Goal: Transaction & Acquisition: Book appointment/travel/reservation

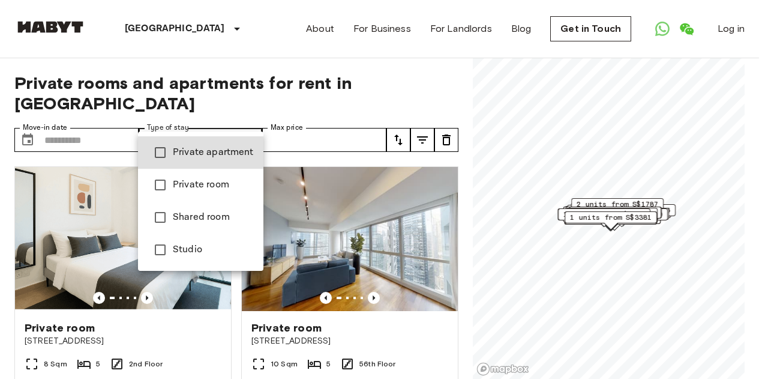
type input "**********"
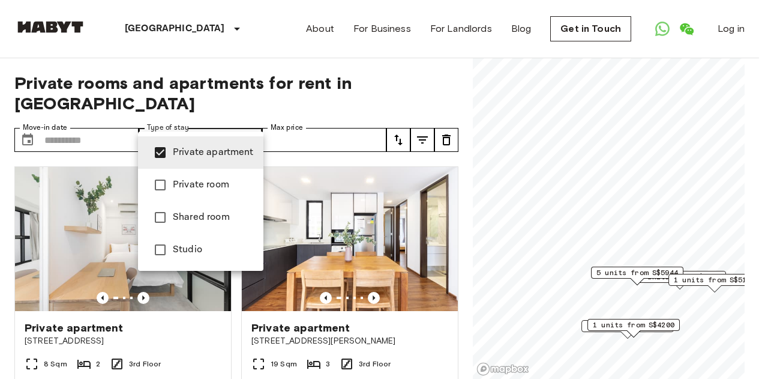
click at [330, 76] on div at bounding box center [384, 189] width 768 height 379
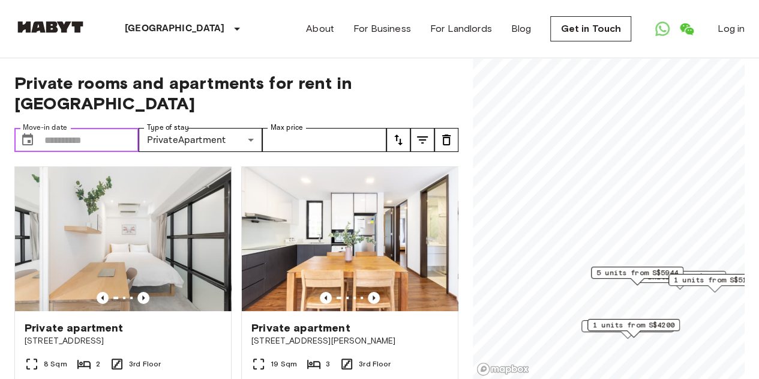
click at [100, 128] on input "Move-in date" at bounding box center [91, 140] width 94 height 24
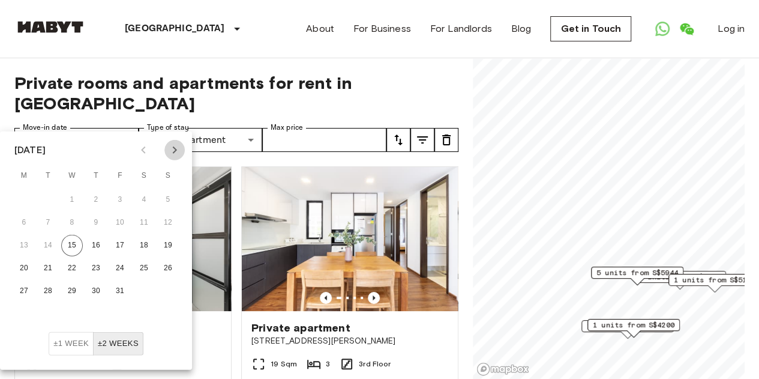
click at [175, 151] on icon "Next month" at bounding box center [175, 149] width 4 height 7
click at [174, 153] on icon "Next month" at bounding box center [174, 150] width 14 height 14
click at [163, 200] on button "1" at bounding box center [168, 200] width 22 height 22
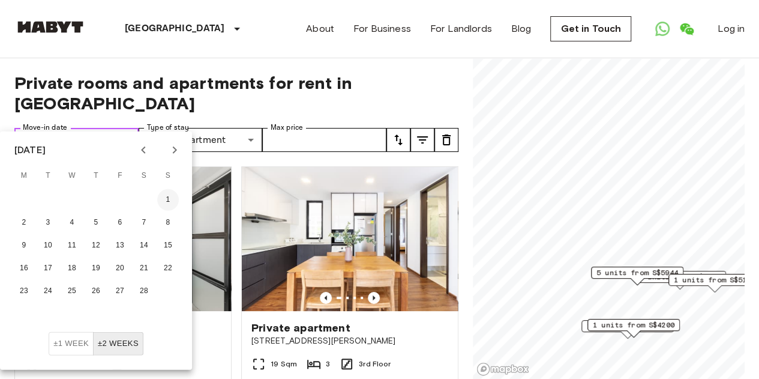
type input "**********"
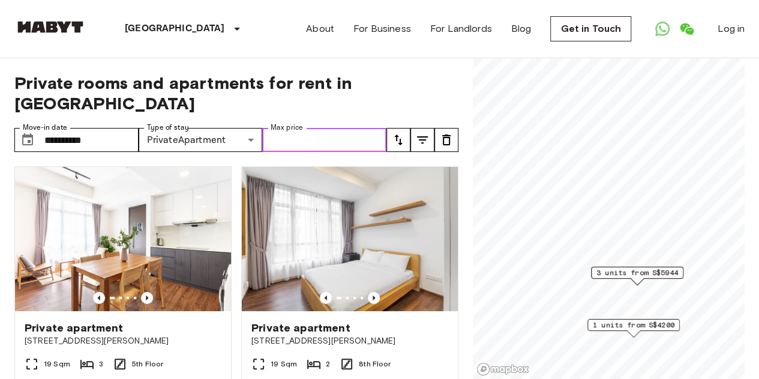
click at [336, 128] on input "Max price" at bounding box center [324, 140] width 124 height 24
click at [420, 133] on icon "tune" at bounding box center [422, 140] width 14 height 14
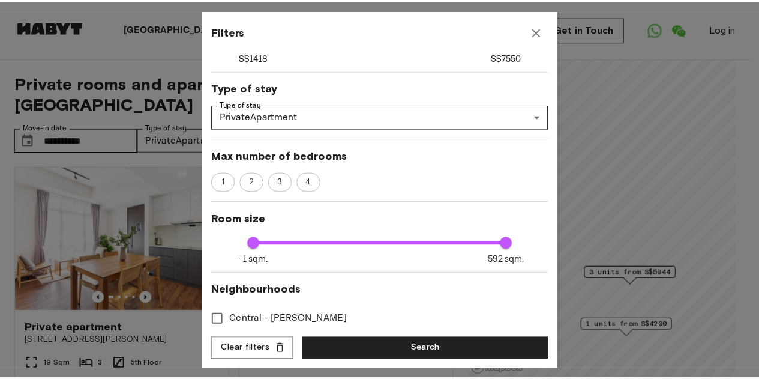
scroll to position [120, 0]
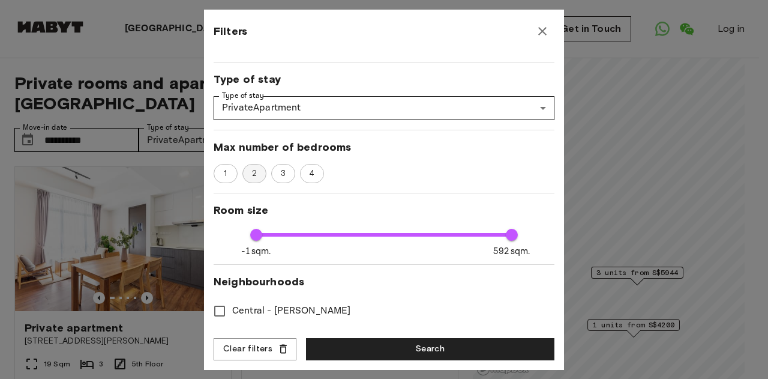
click at [262, 174] on span "2" at bounding box center [254, 173] width 18 height 12
click at [279, 174] on span "3" at bounding box center [283, 173] width 18 height 12
type input "****"
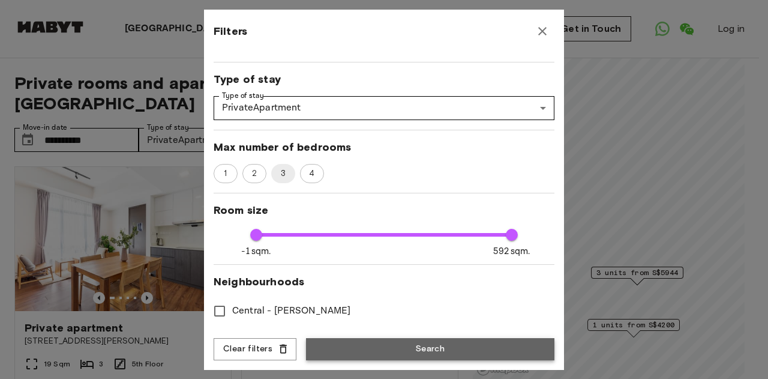
click at [464, 347] on button "Search" at bounding box center [430, 349] width 249 height 22
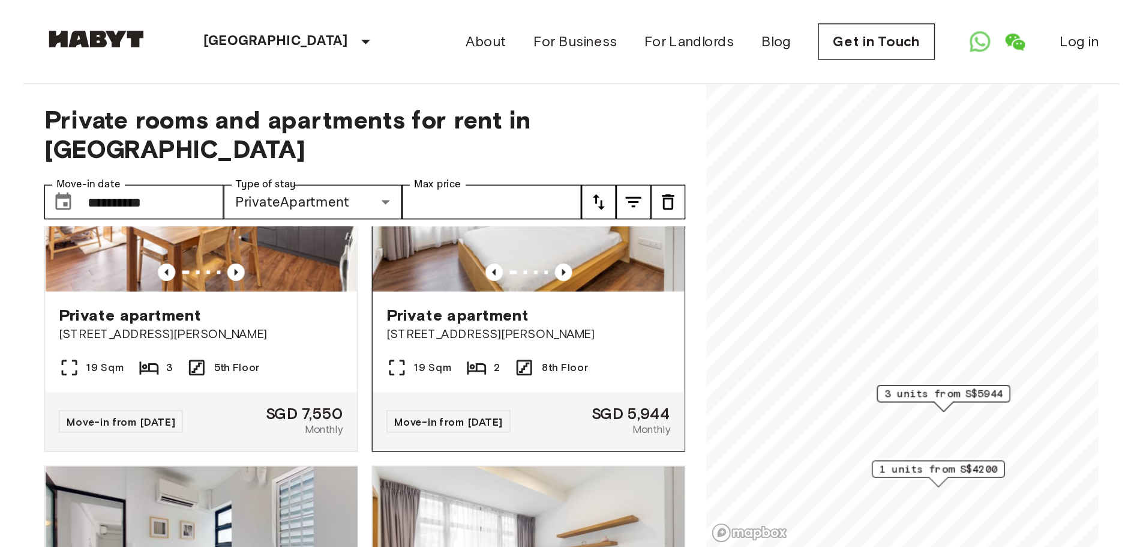
scroll to position [120, 0]
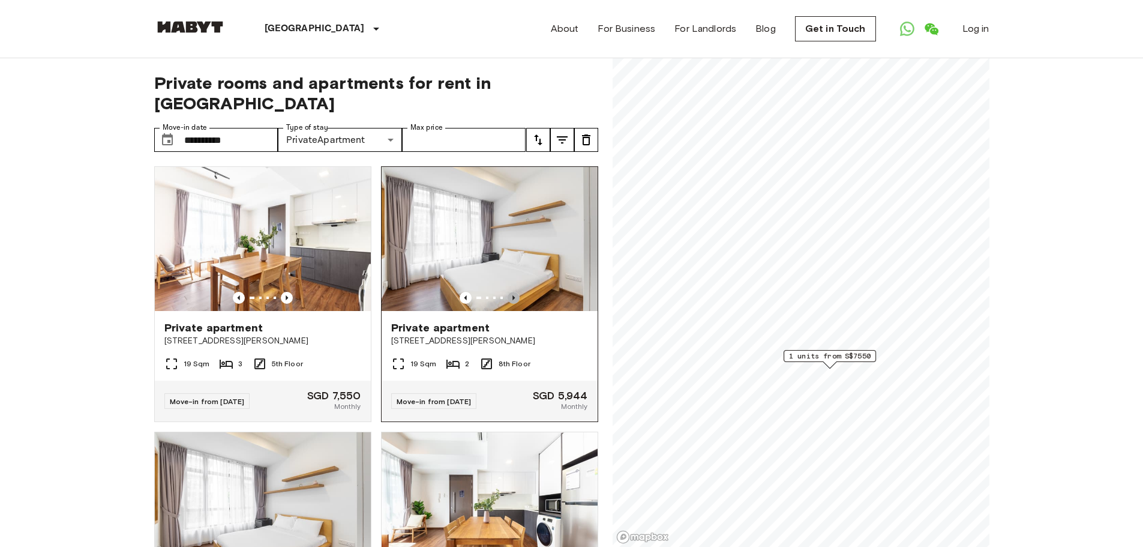
click at [508, 292] on icon "Previous image" at bounding box center [514, 298] width 12 height 12
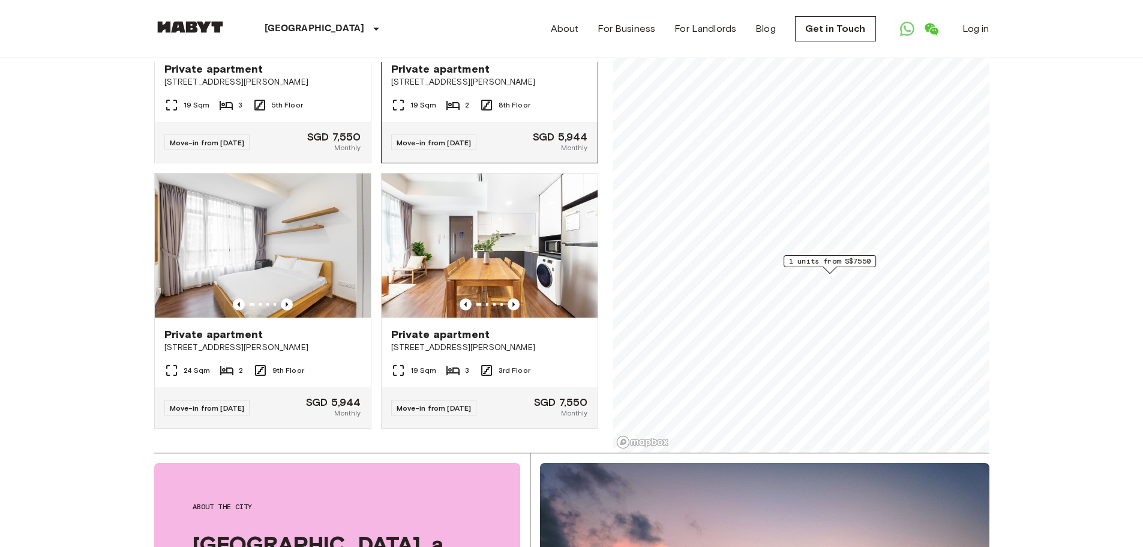
scroll to position [120, 0]
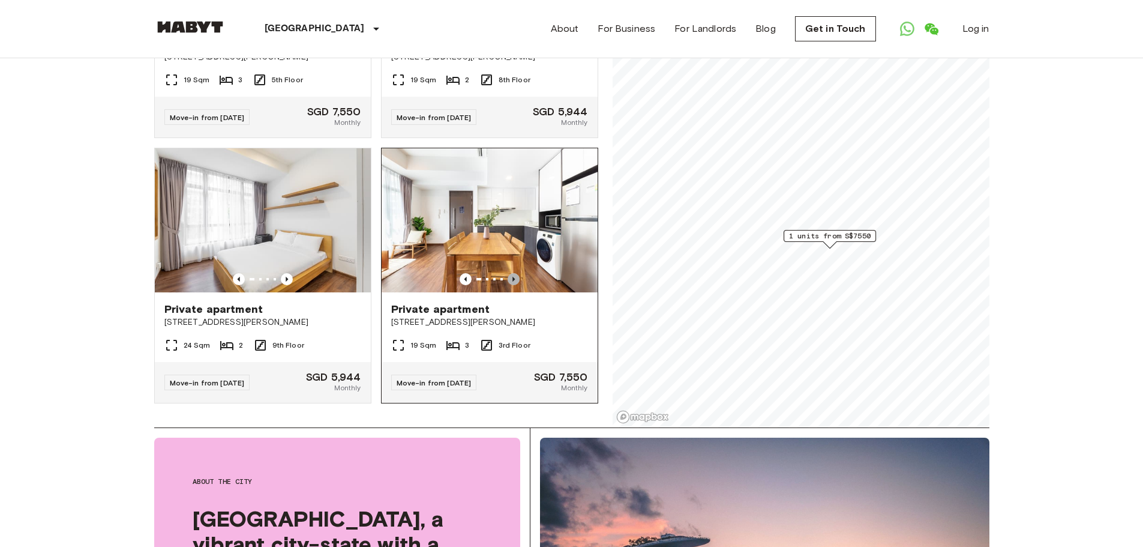
click at [508, 273] on icon "Previous image" at bounding box center [514, 279] width 12 height 12
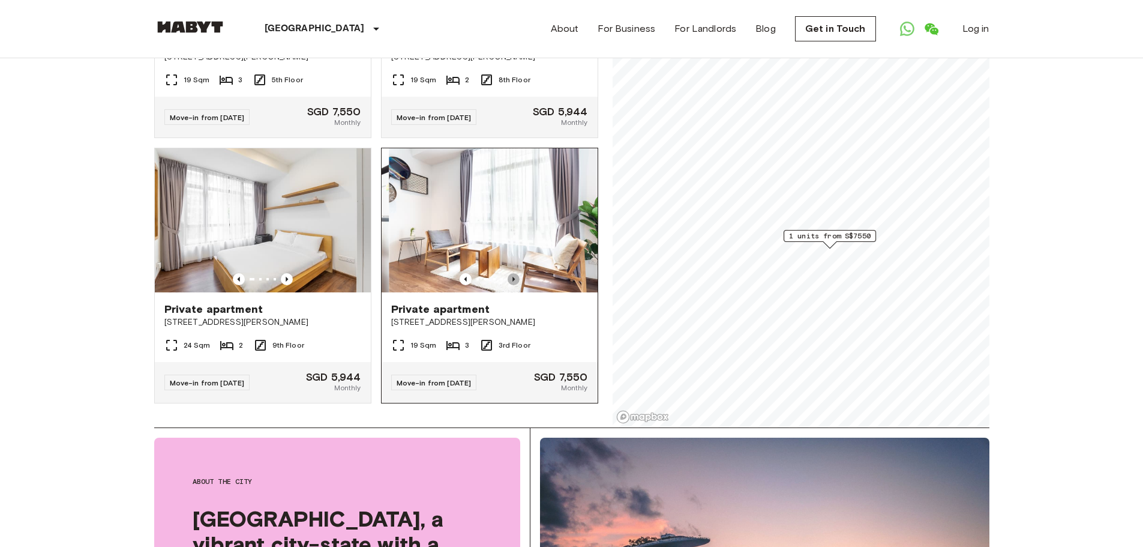
click at [508, 273] on icon "Previous image" at bounding box center [514, 279] width 12 height 12
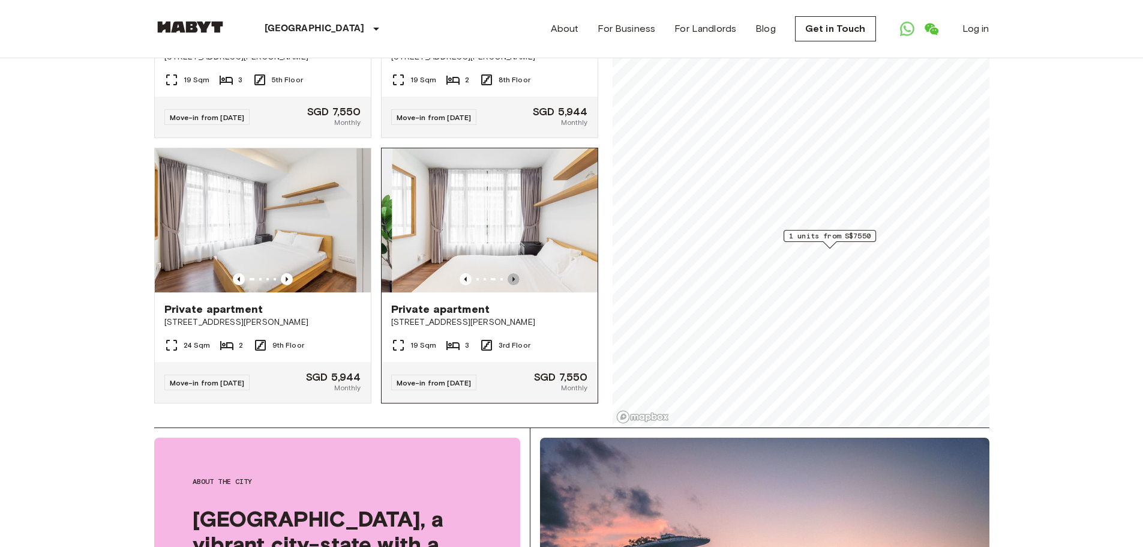
click at [508, 273] on icon "Previous image" at bounding box center [514, 279] width 12 height 12
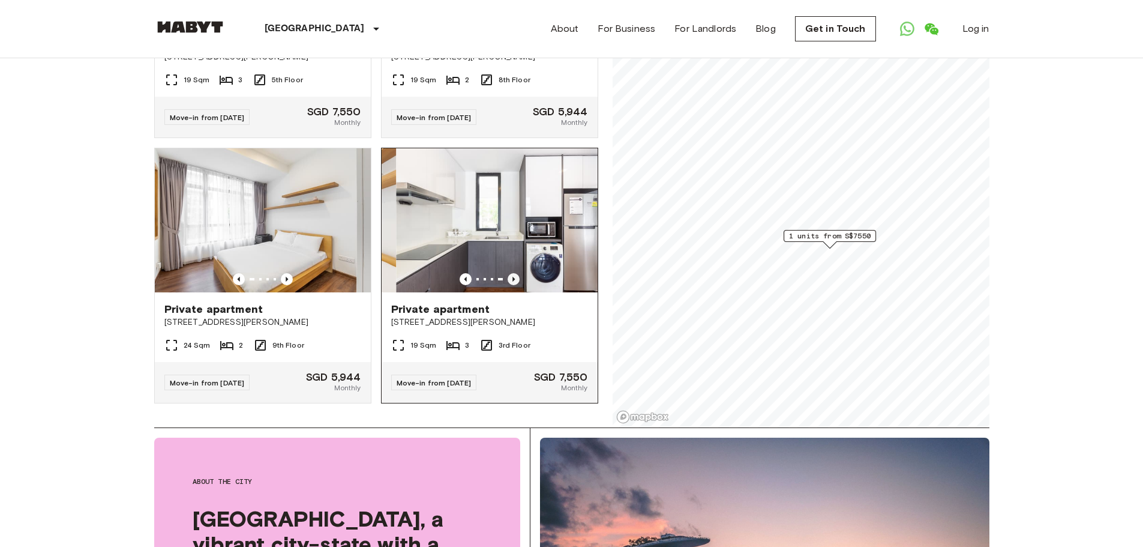
click at [508, 273] on icon "Previous image" at bounding box center [514, 279] width 12 height 12
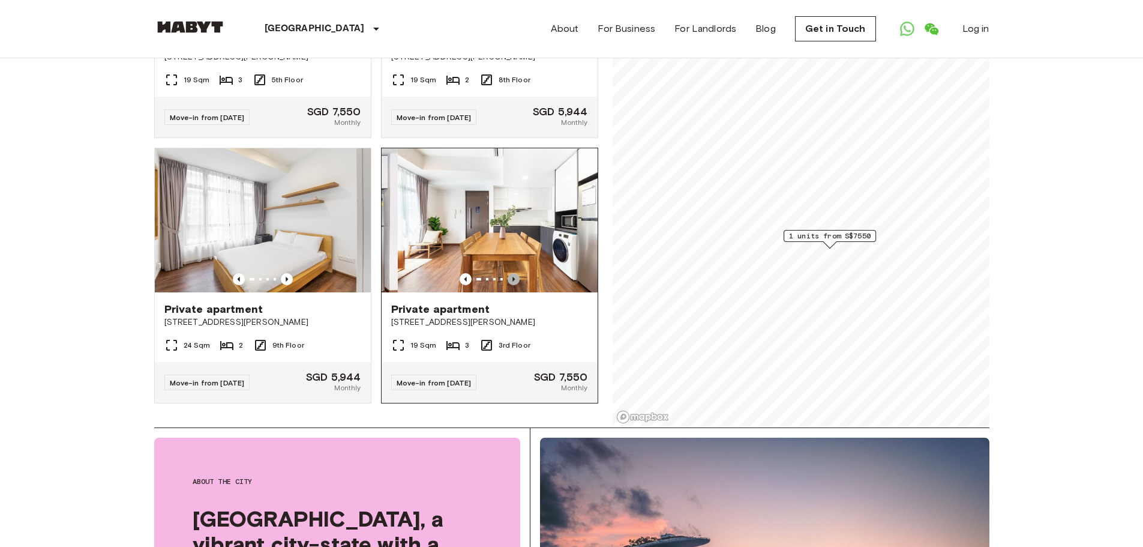
click at [508, 273] on icon "Previous image" at bounding box center [514, 279] width 12 height 12
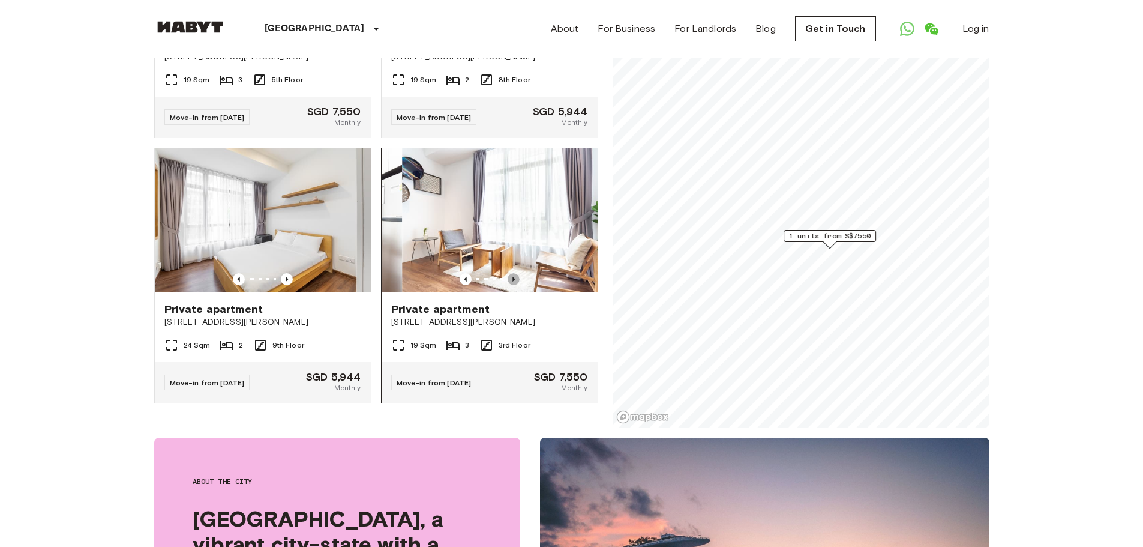
click at [508, 273] on icon "Previous image" at bounding box center [514, 279] width 12 height 12
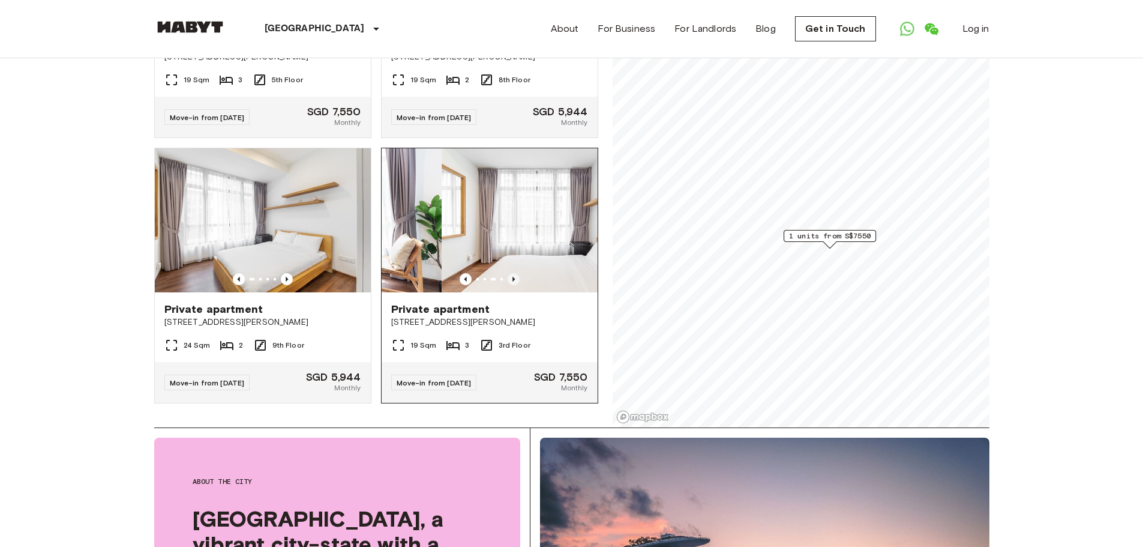
click at [508, 273] on icon "Previous image" at bounding box center [514, 279] width 12 height 12
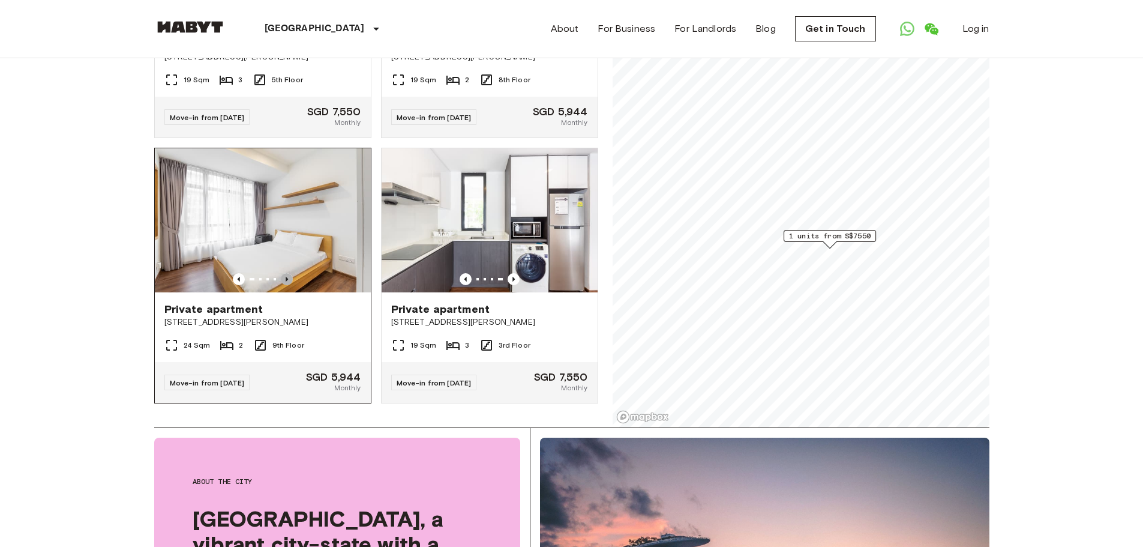
click at [286, 273] on icon "Previous image" at bounding box center [287, 279] width 12 height 12
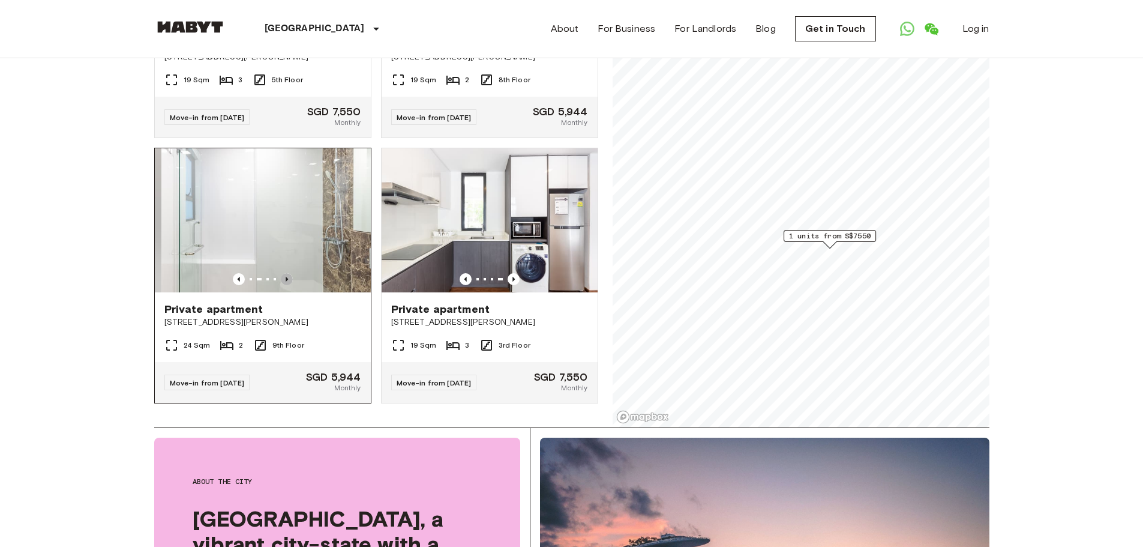
click at [286, 273] on icon "Previous image" at bounding box center [287, 279] width 12 height 12
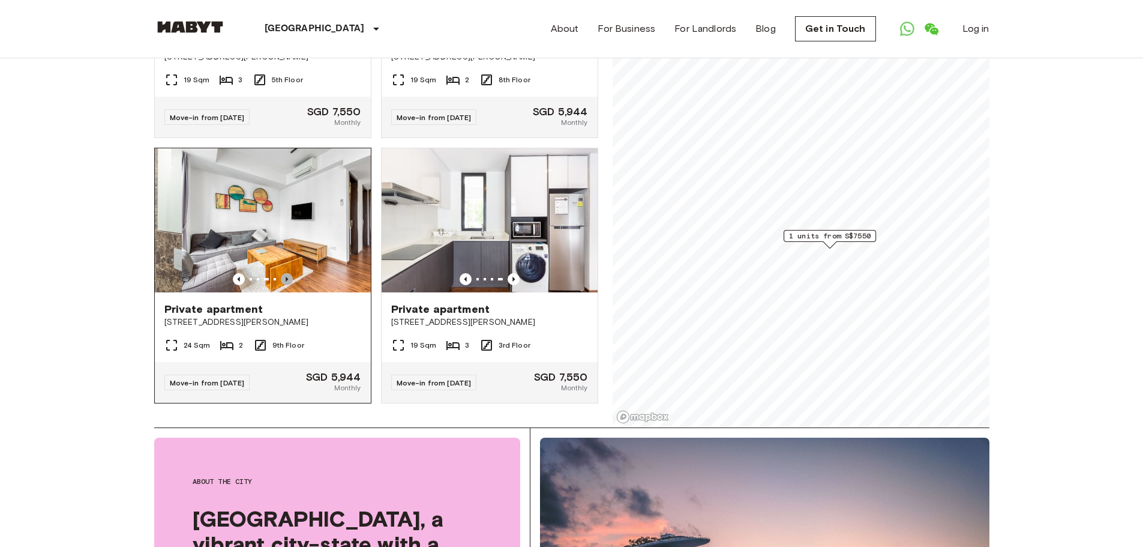
click at [286, 273] on icon "Previous image" at bounding box center [287, 279] width 12 height 12
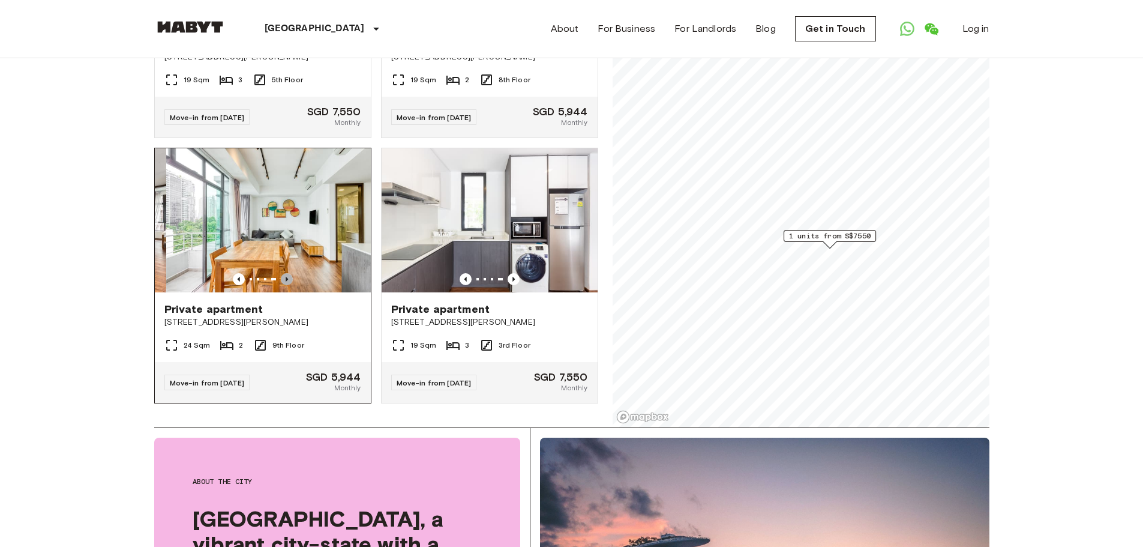
click at [286, 273] on icon "Previous image" at bounding box center [287, 279] width 12 height 12
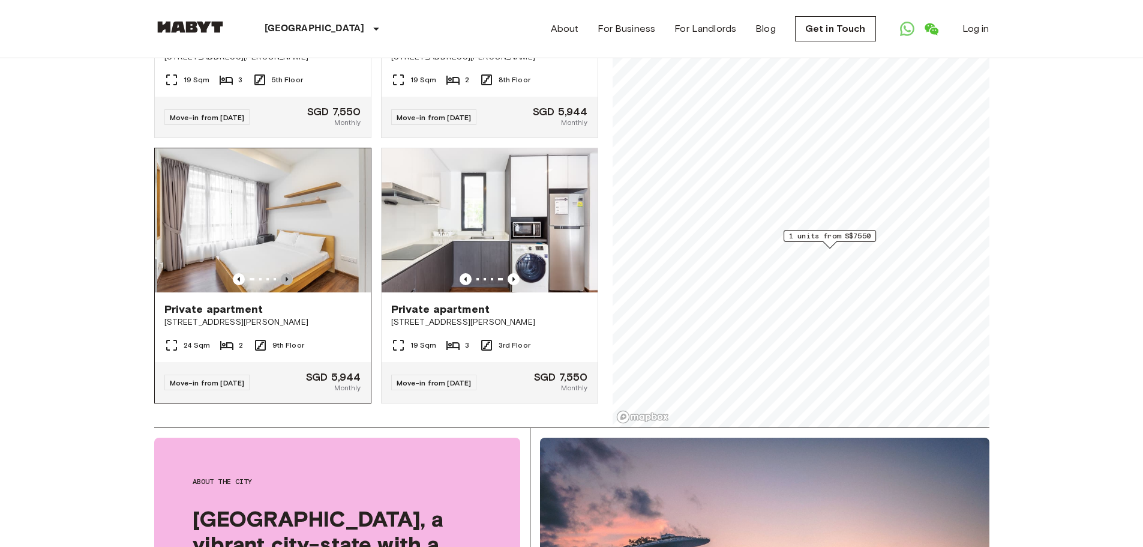
click at [286, 273] on icon "Previous image" at bounding box center [287, 279] width 12 height 12
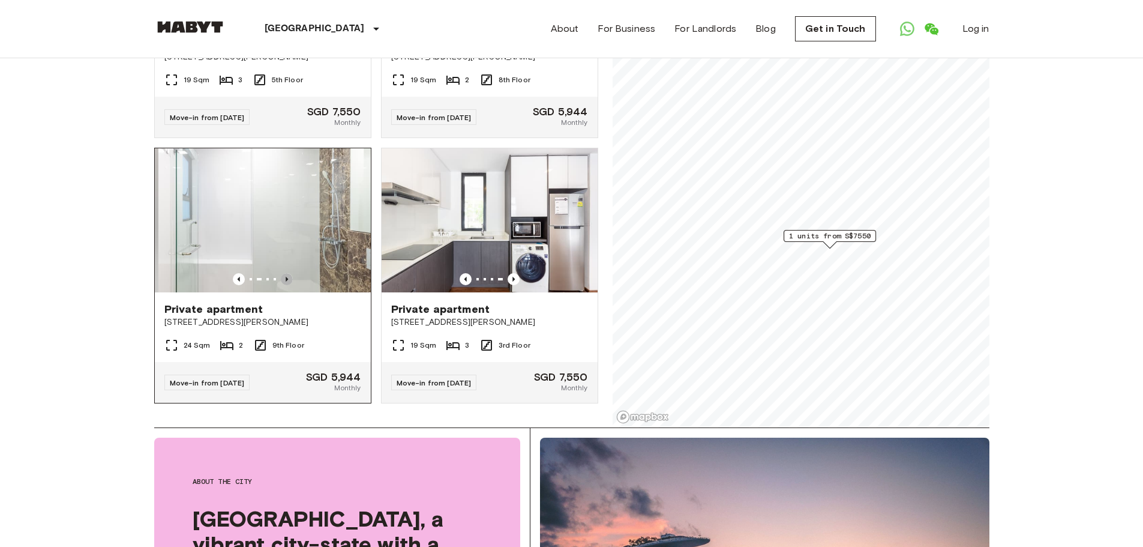
click at [286, 273] on icon "Previous image" at bounding box center [287, 279] width 12 height 12
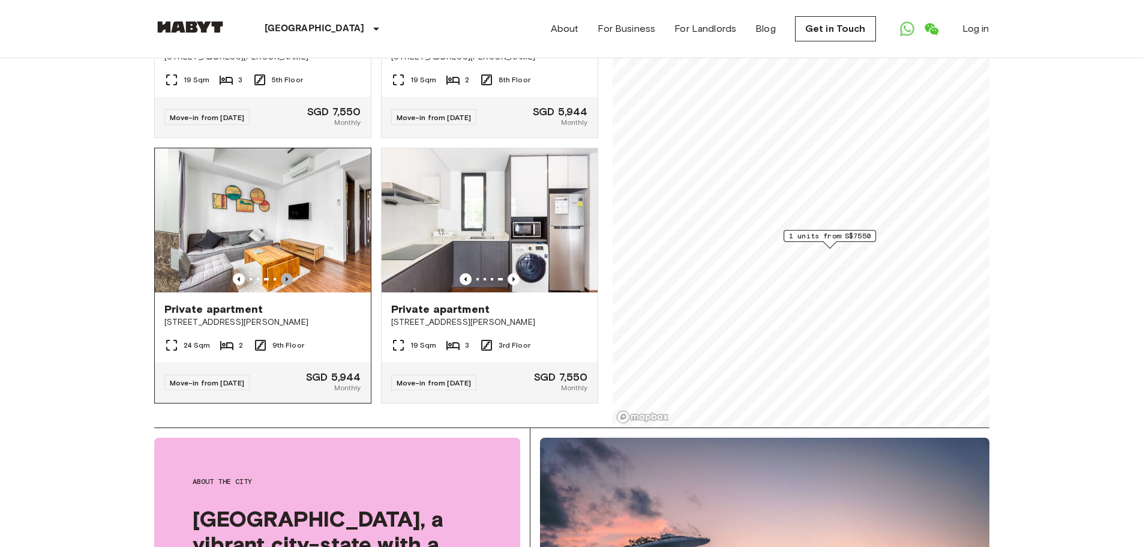
click at [286, 273] on icon "Previous image" at bounding box center [287, 279] width 12 height 12
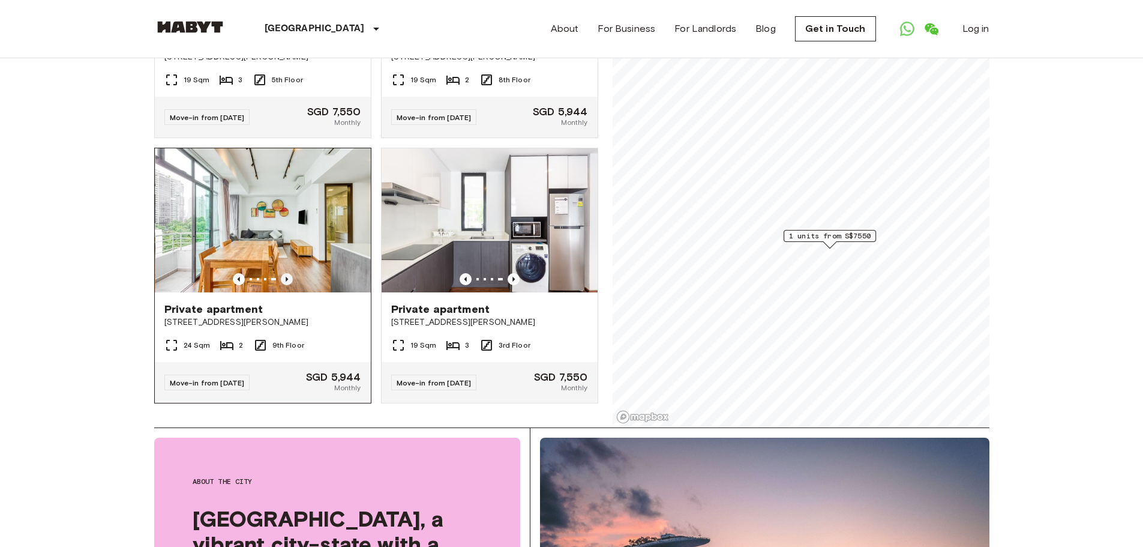
click at [286, 273] on icon "Previous image" at bounding box center [287, 279] width 12 height 12
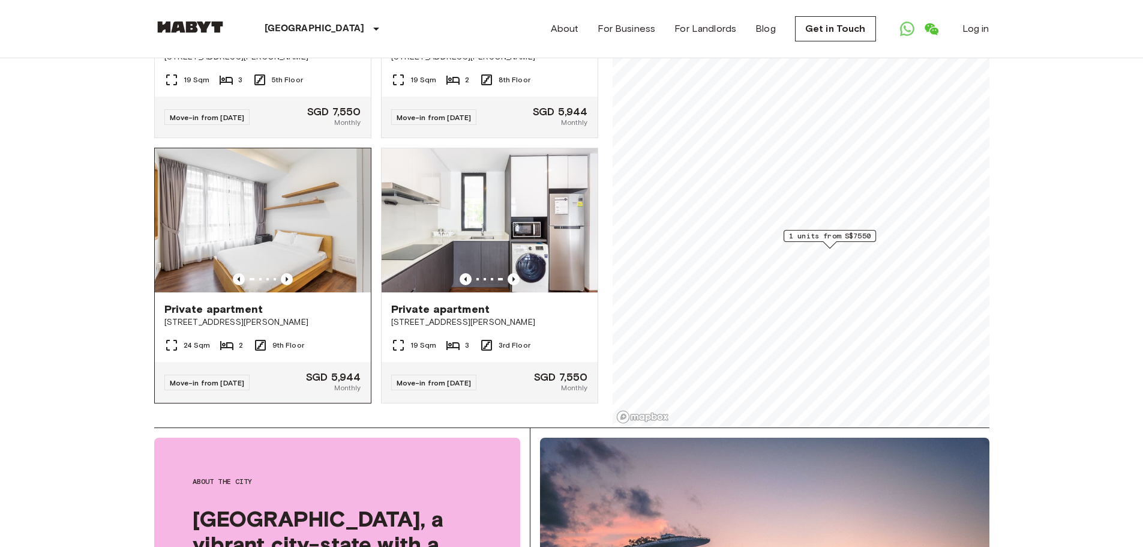
scroll to position [44, 0]
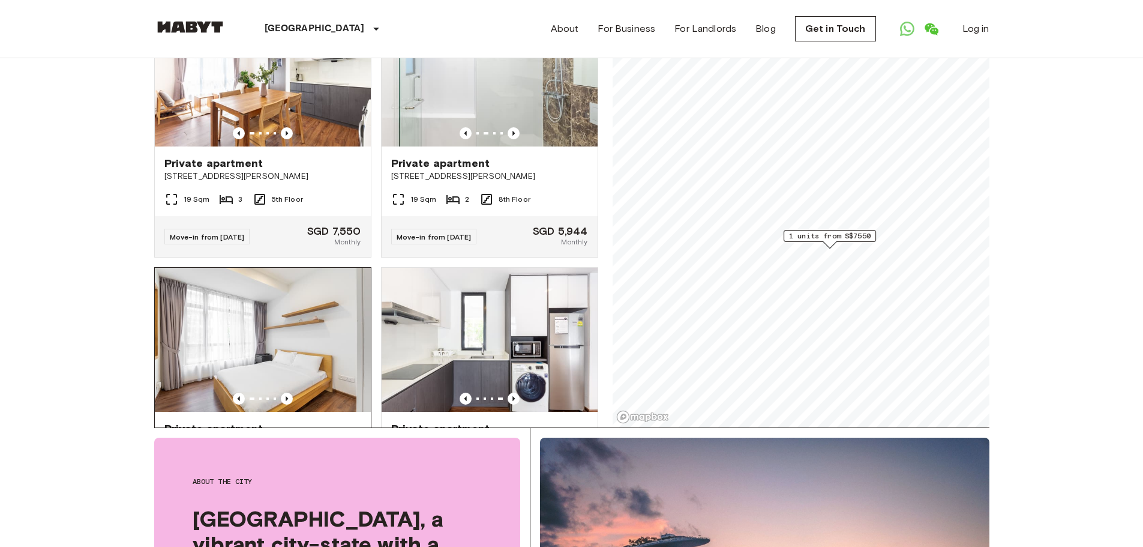
click at [295, 321] on img at bounding box center [263, 340] width 216 height 144
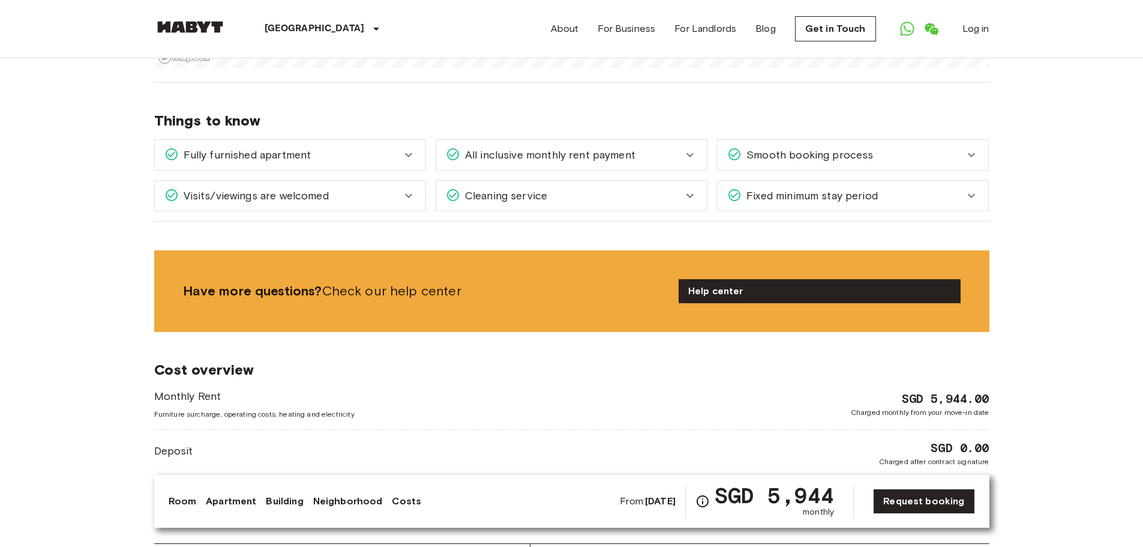
scroll to position [1321, 0]
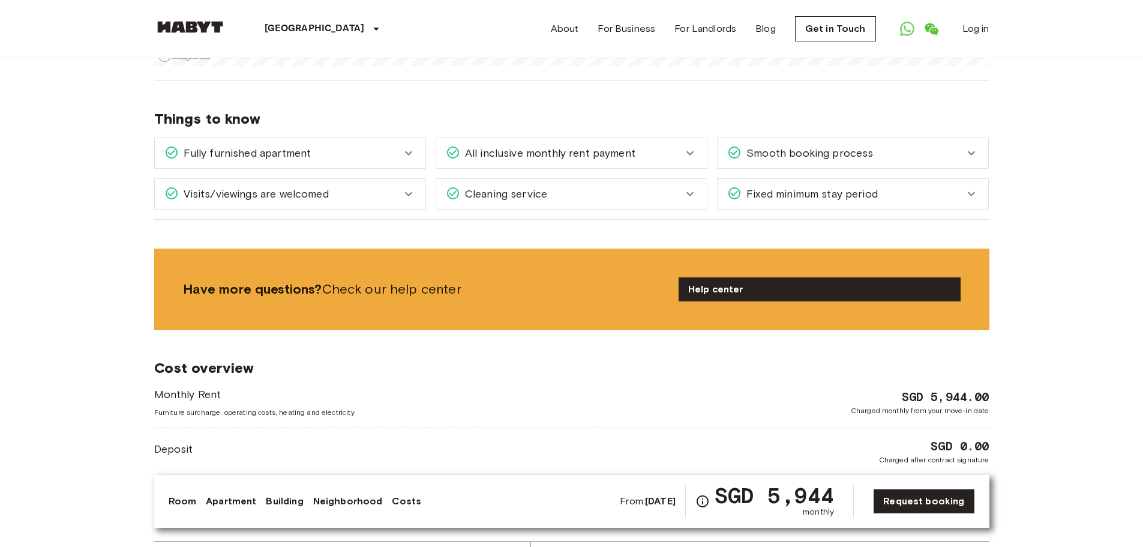
click at [400, 145] on div "Fully furnished apartment" at bounding box center [282, 153] width 237 height 16
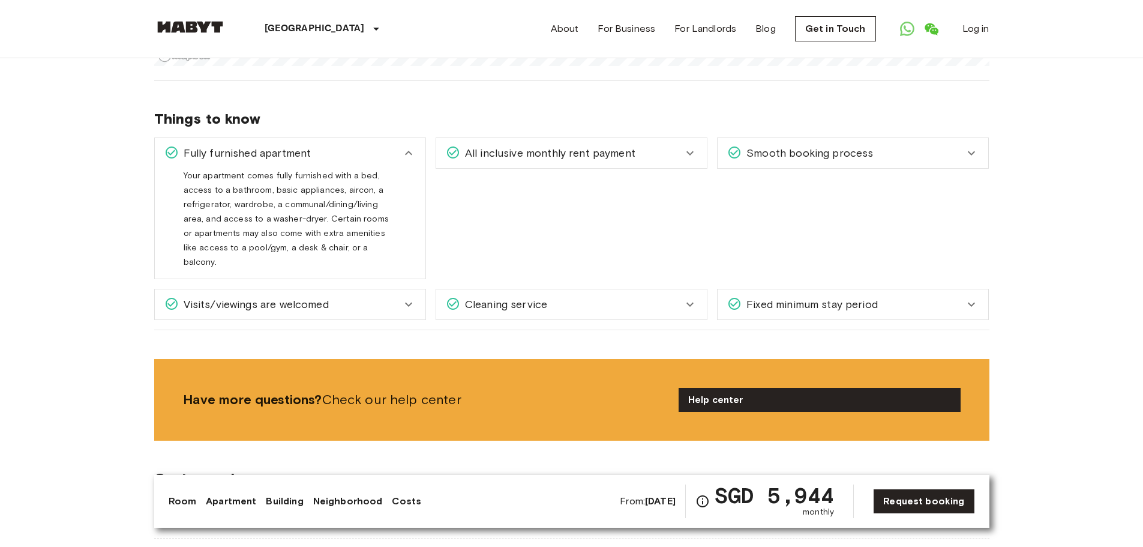
click at [666, 148] on div "All inclusive monthly rent payment" at bounding box center [564, 153] width 237 height 16
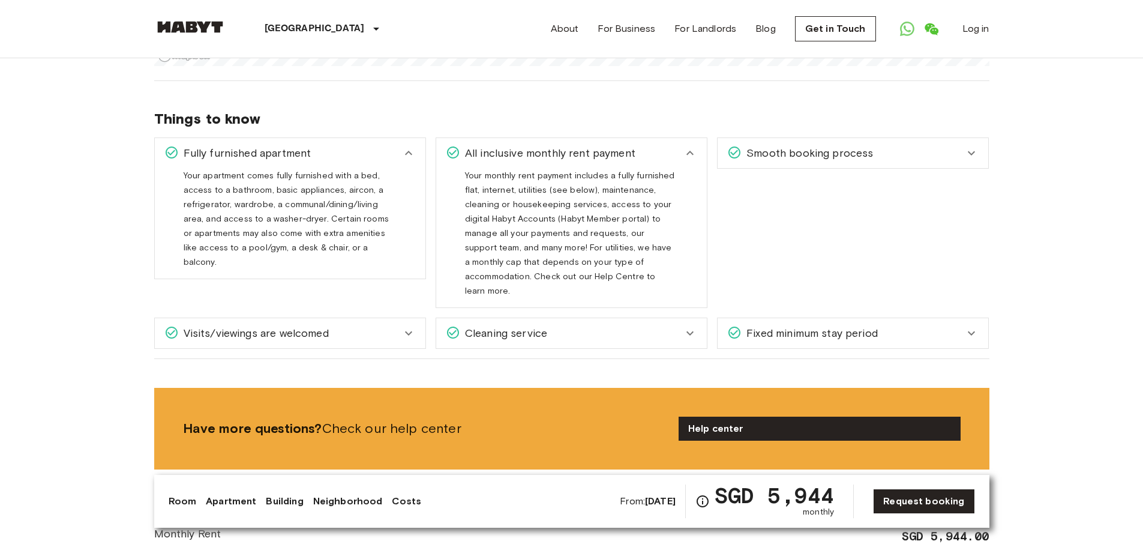
click at [971, 151] on icon at bounding box center [971, 153] width 7 height 4
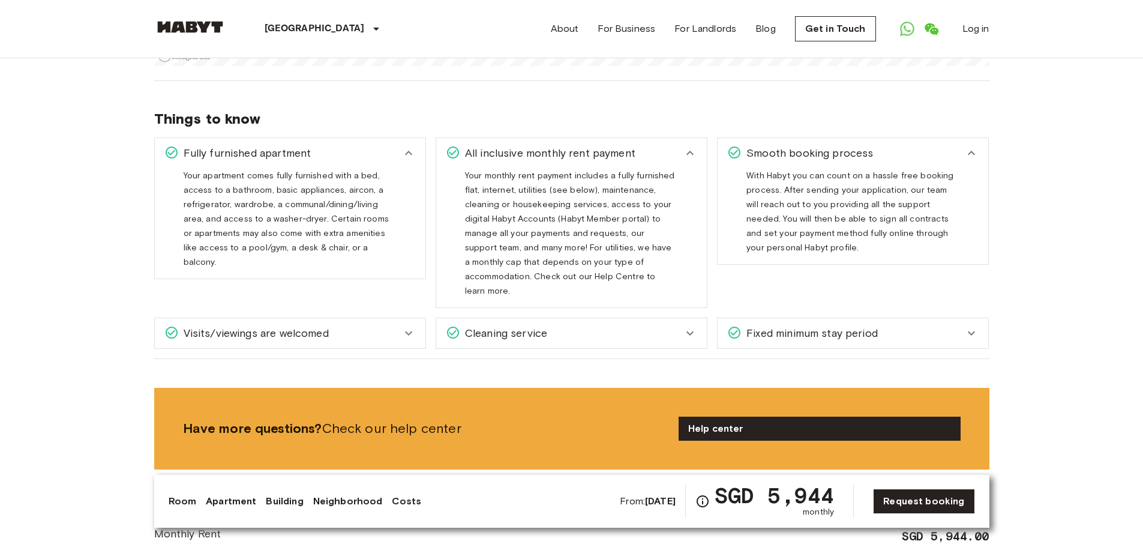
click at [367, 325] on div "Visits/viewings are welcomed" at bounding box center [282, 333] width 237 height 16
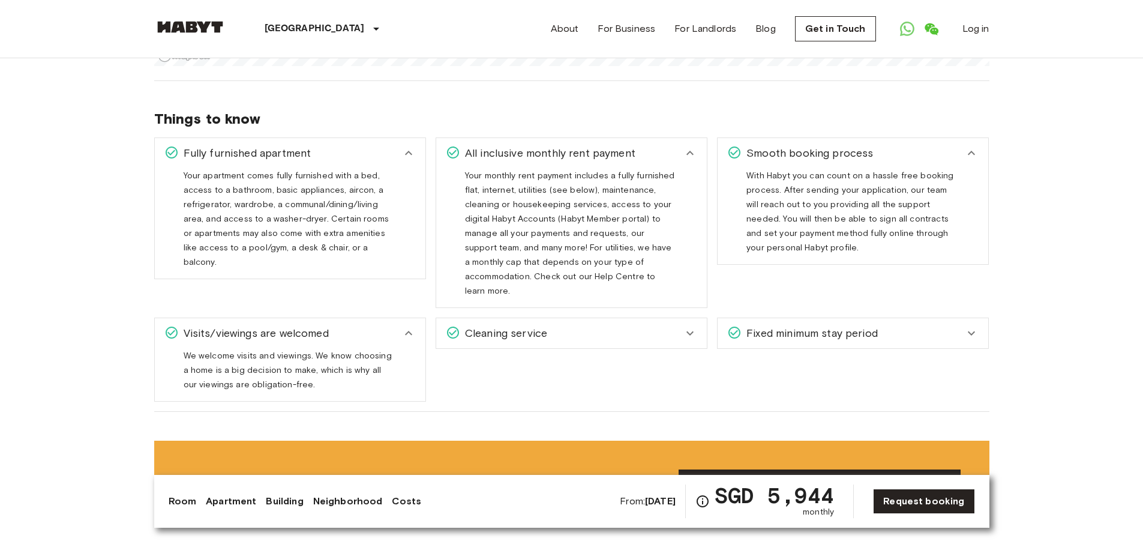
click at [670, 325] on div "Cleaning service" at bounding box center [564, 333] width 237 height 16
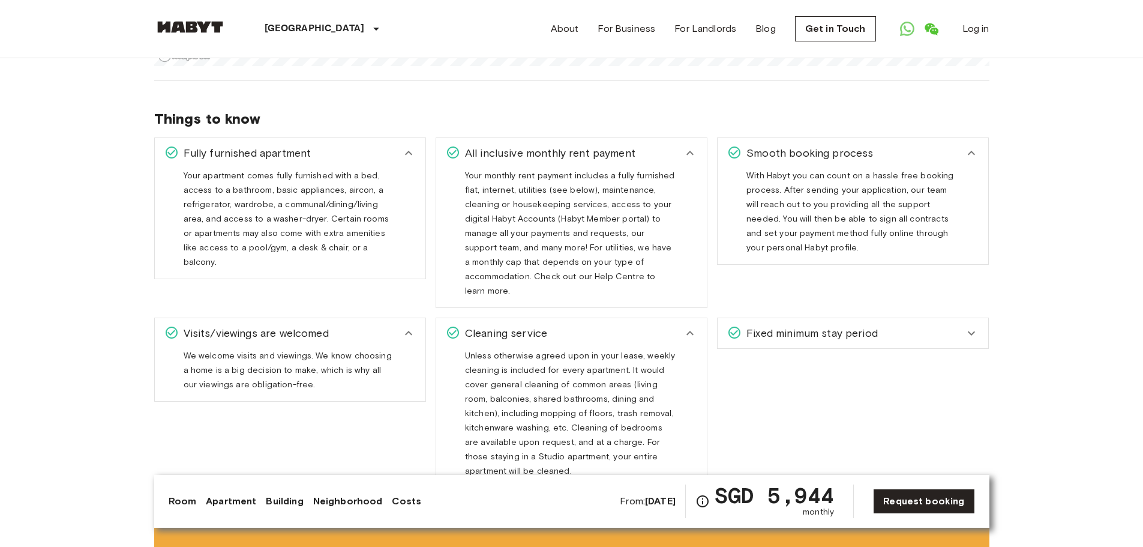
click at [933, 325] on div "Fixed minimum stay period" at bounding box center [845, 333] width 237 height 16
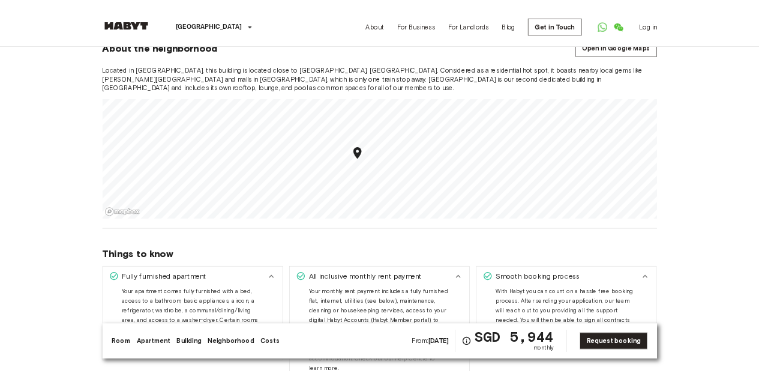
scroll to position [1441, 0]
